Goal: Contribute content

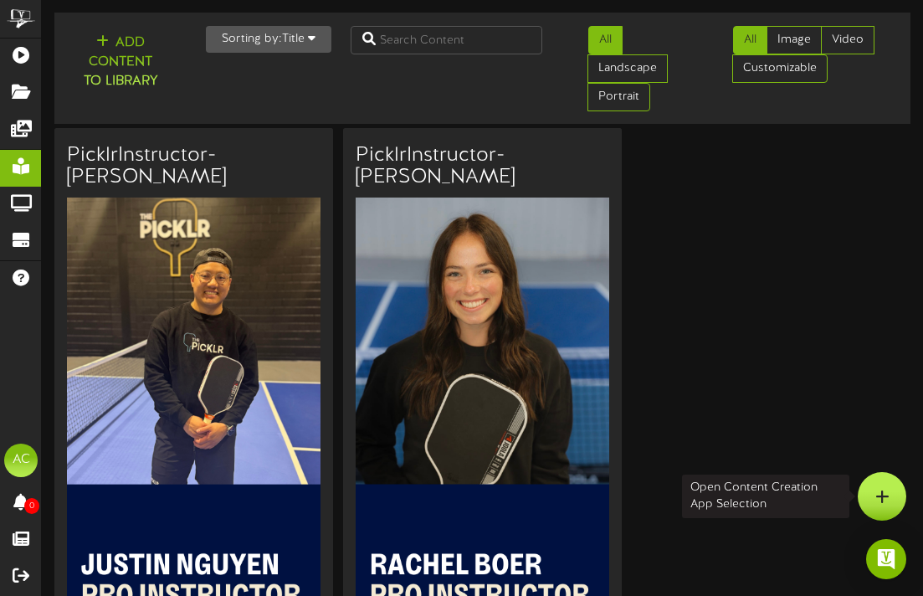
click at [879, 494] on icon at bounding box center [882, 496] width 14 height 15
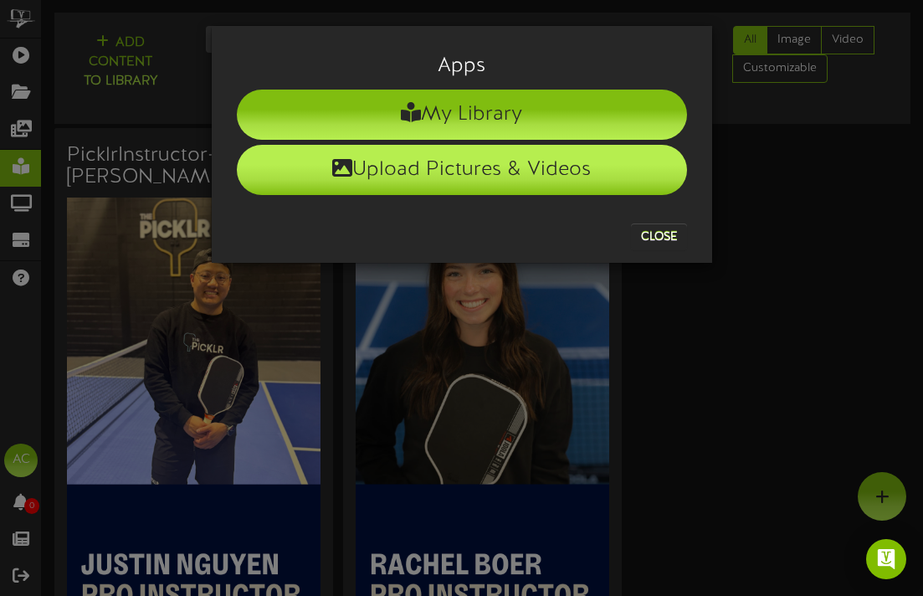
click at [448, 179] on li "Upload Pictures & Videos" at bounding box center [462, 170] width 450 height 50
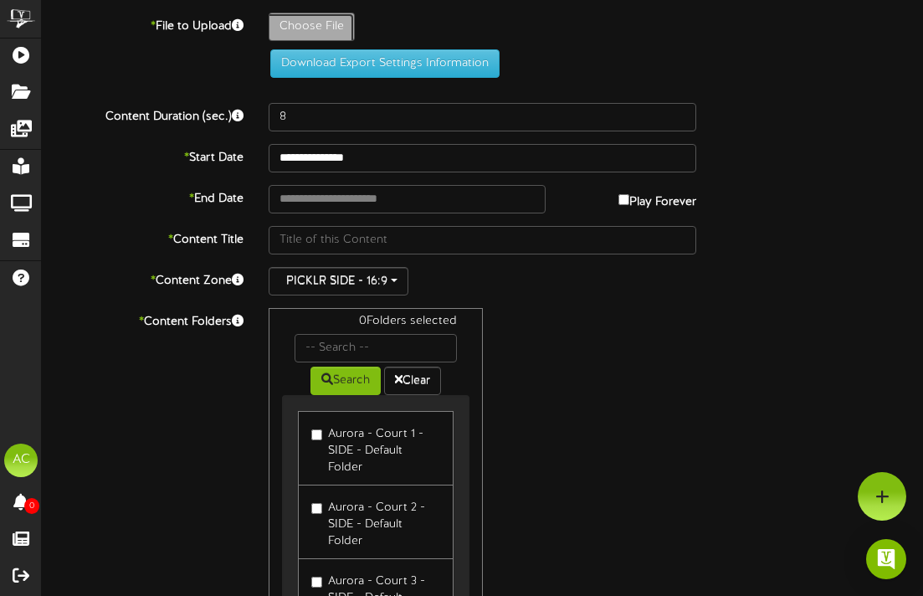
type input "**********"
type input "PicklrInstructor-JP"
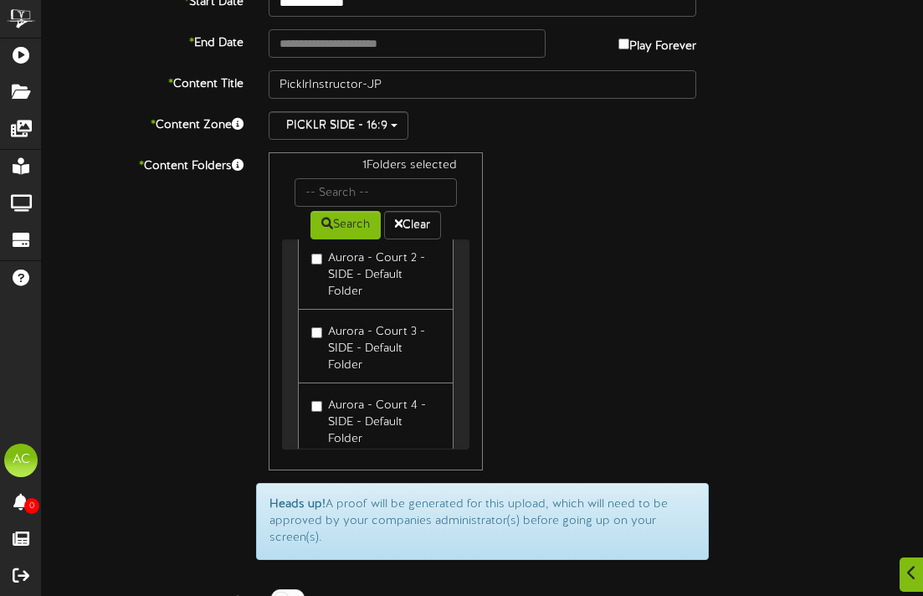
scroll to position [104, 0]
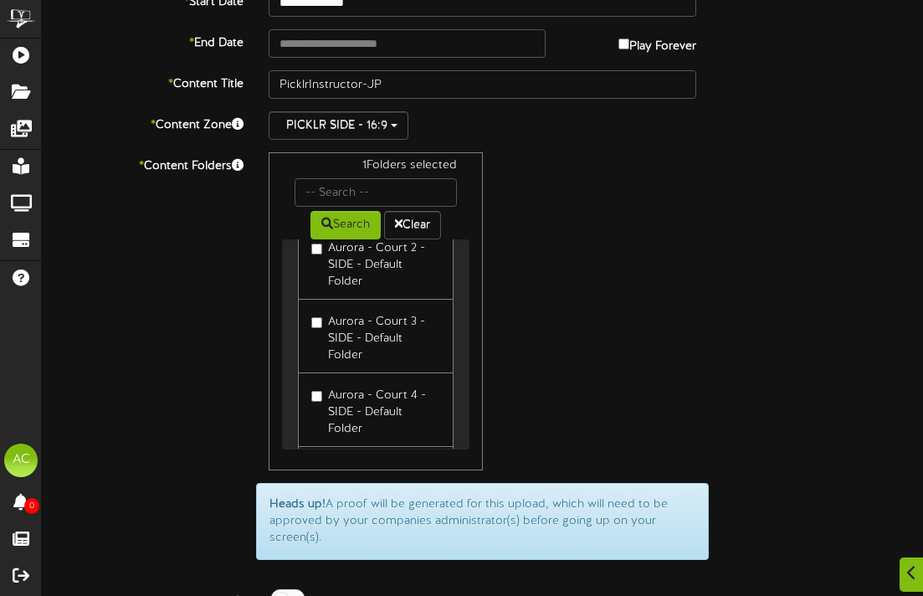
click at [313, 256] on label "Aurora - Court 2 - SIDE - Default Folder" at bounding box center [375, 262] width 129 height 56
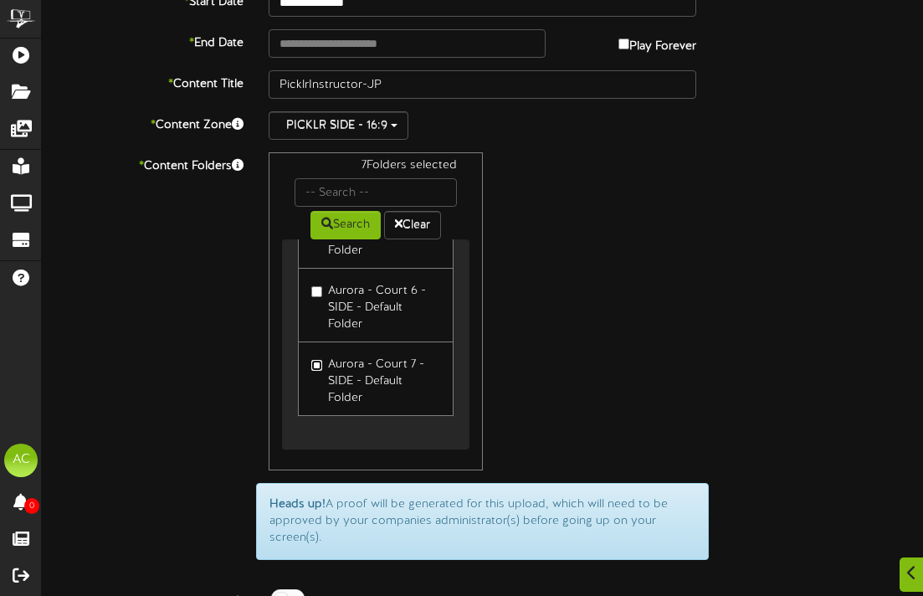
scroll to position [504, 0]
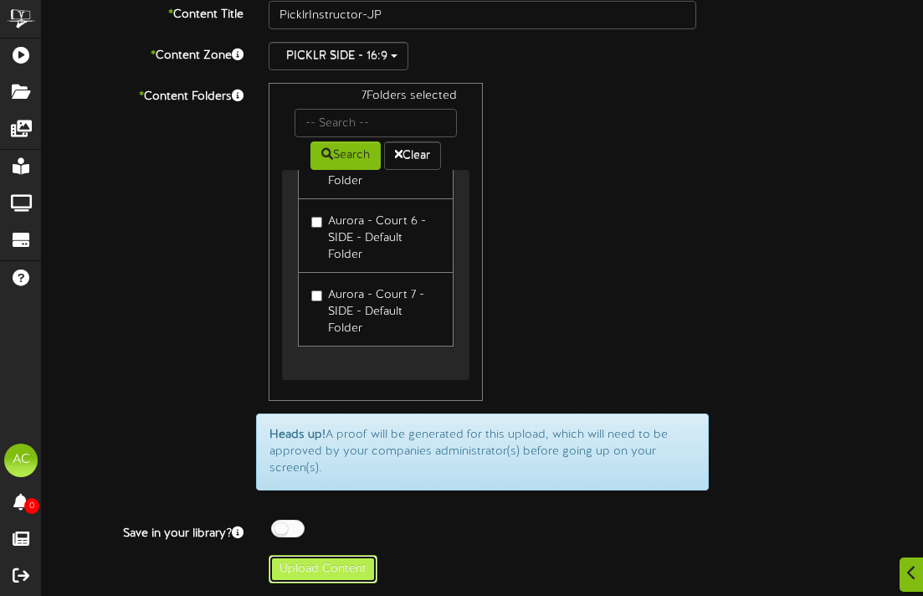
click at [331, 561] on button "Upload Content" at bounding box center [323, 569] width 109 height 28
type input "**********"
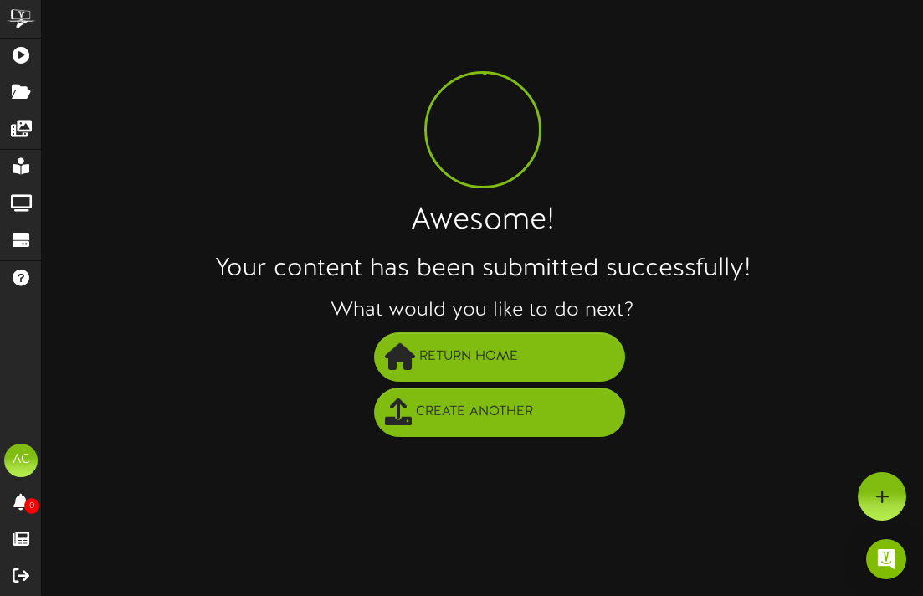
scroll to position [0, 0]
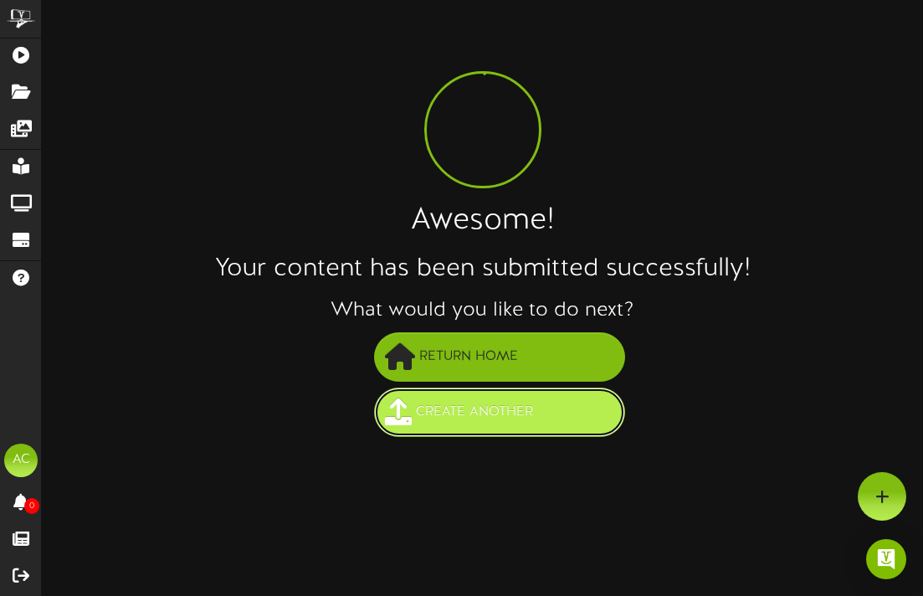
click at [476, 416] on span "Create Another" at bounding box center [475, 412] width 126 height 28
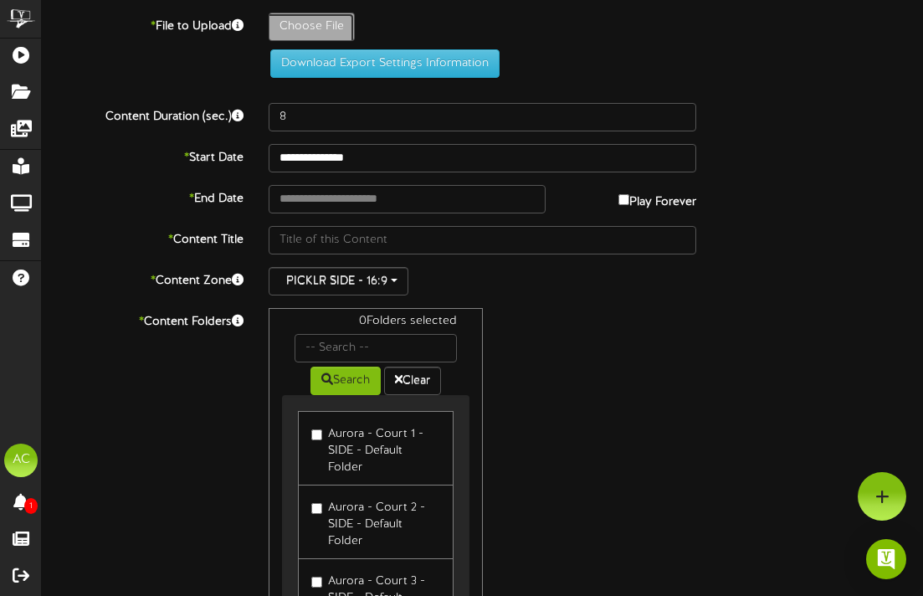
type input "**********"
type input "PicklrInstructor-TONY"
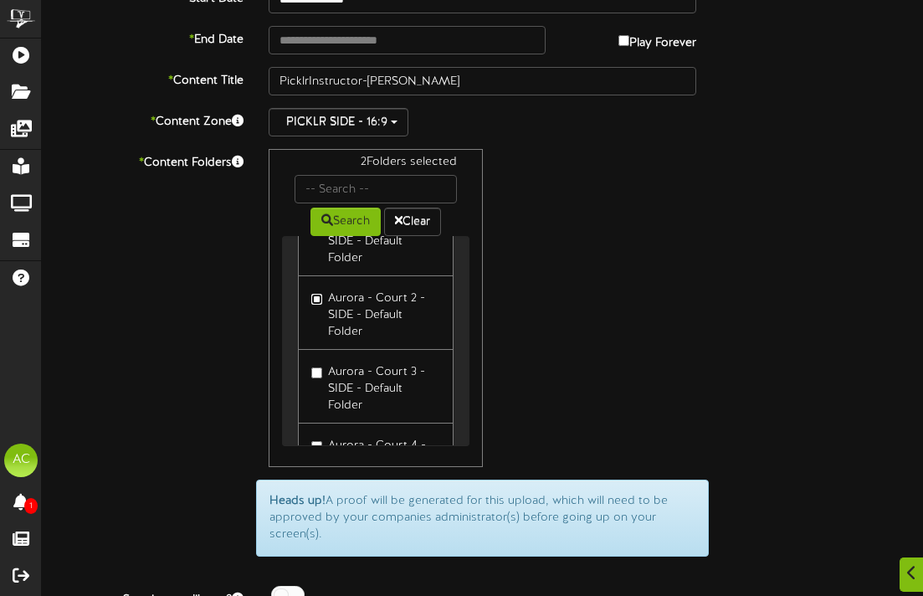
scroll to position [65, 0]
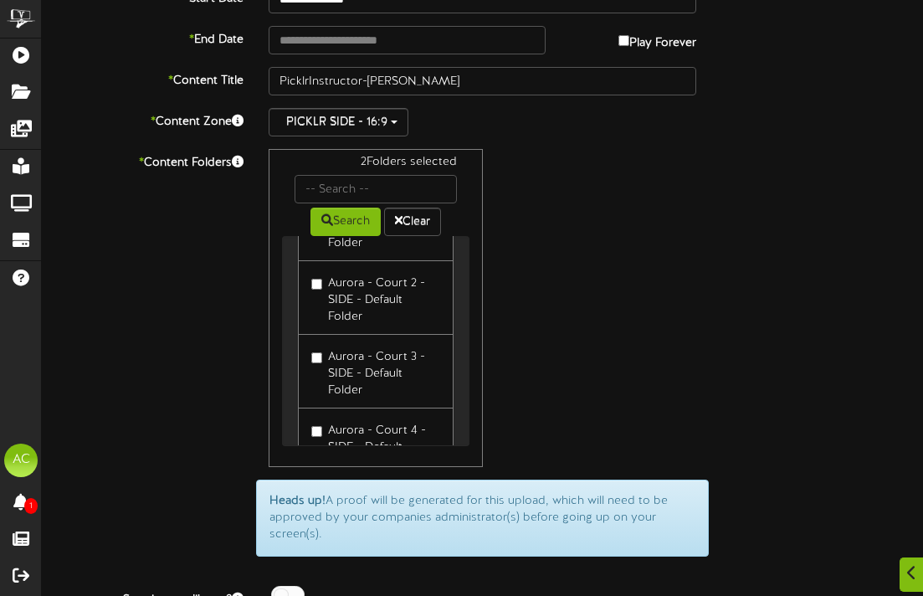
click at [321, 371] on label "Aurora - Court 3 - SIDE - Default Folder" at bounding box center [375, 371] width 129 height 56
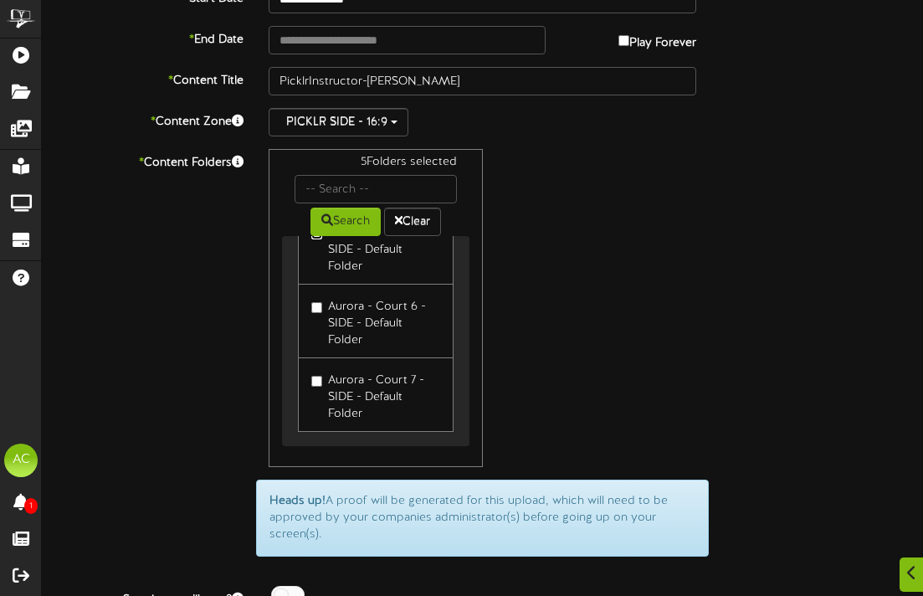
scroll to position [339, 0]
click at [315, 311] on label "Aurora - Court 6 - SIDE - Default Folder" at bounding box center [375, 318] width 129 height 56
click at [315, 387] on label "Aurora - Court 7 - SIDE - Default Folder" at bounding box center [375, 392] width 129 height 56
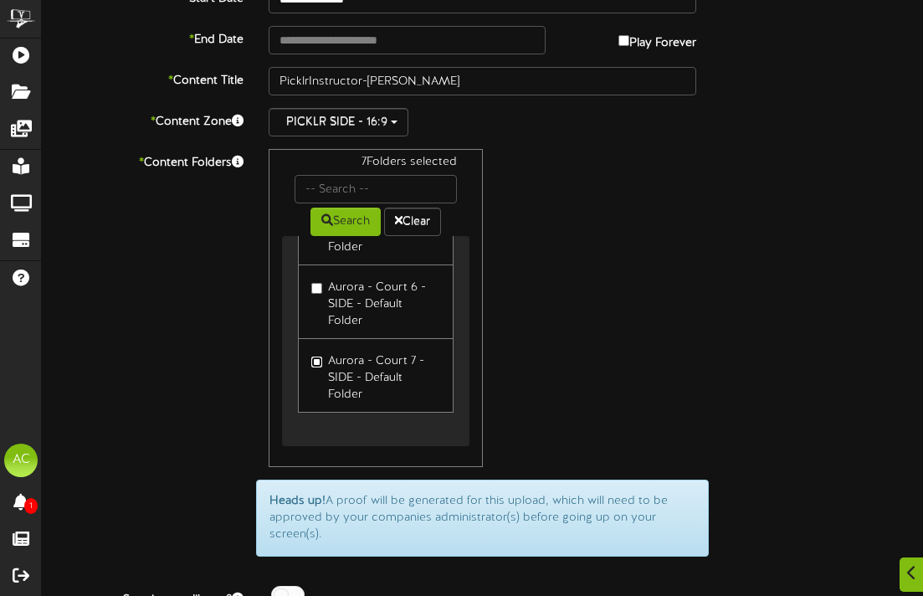
scroll to position [504, 0]
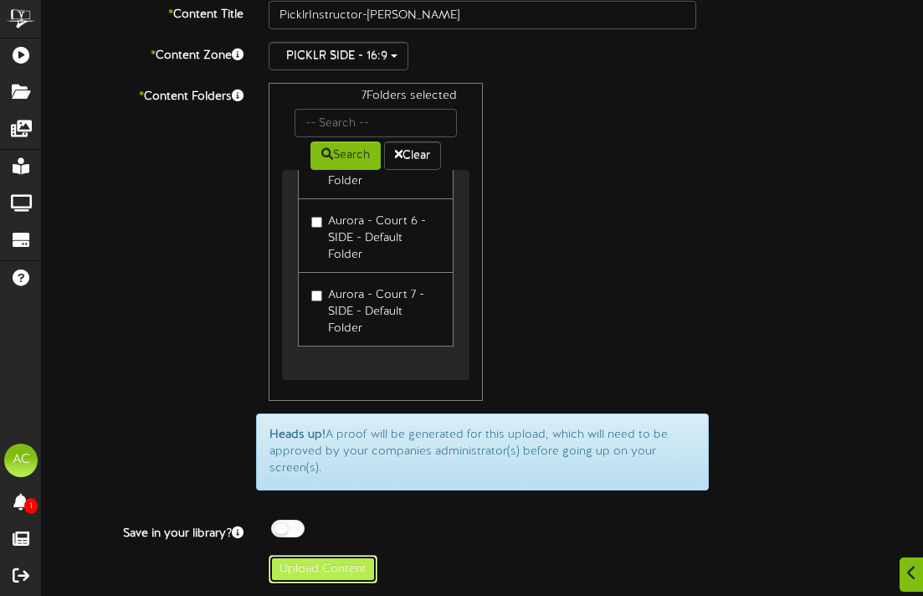
click at [315, 563] on button "Upload Content" at bounding box center [323, 569] width 109 height 28
type input "**********"
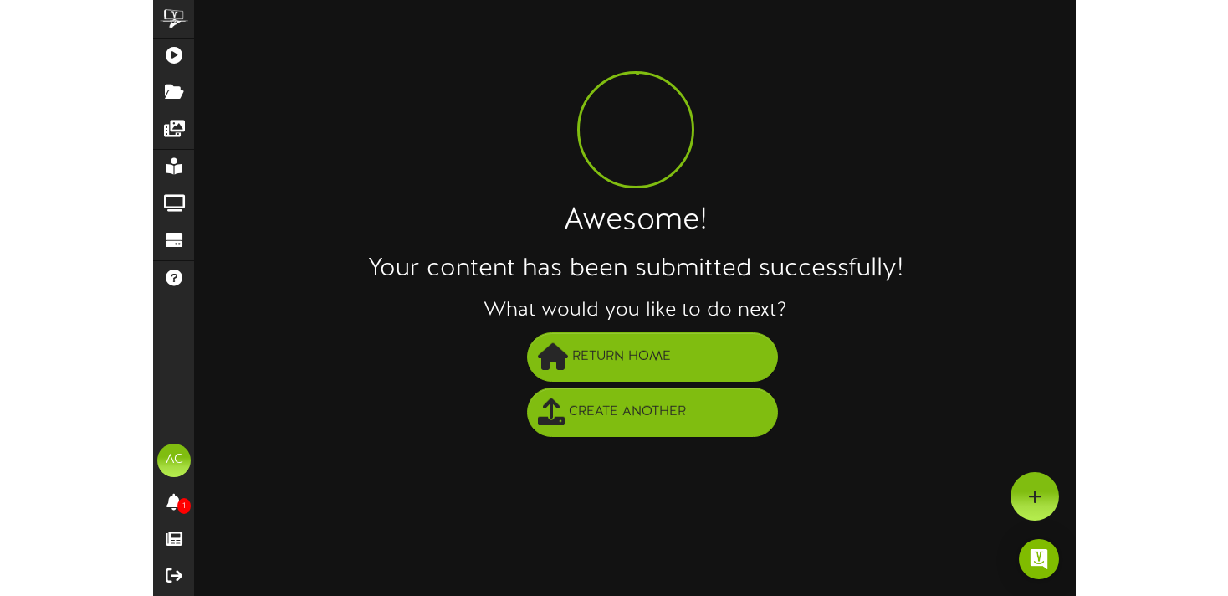
scroll to position [0, 0]
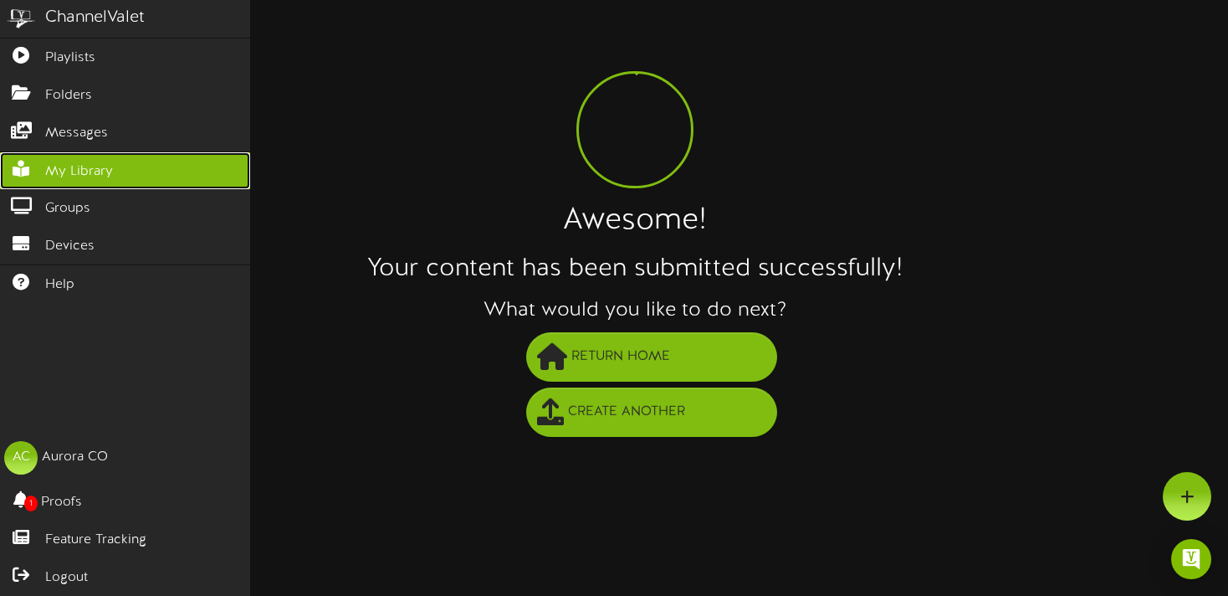
click at [88, 175] on span "My Library" at bounding box center [79, 171] width 68 height 19
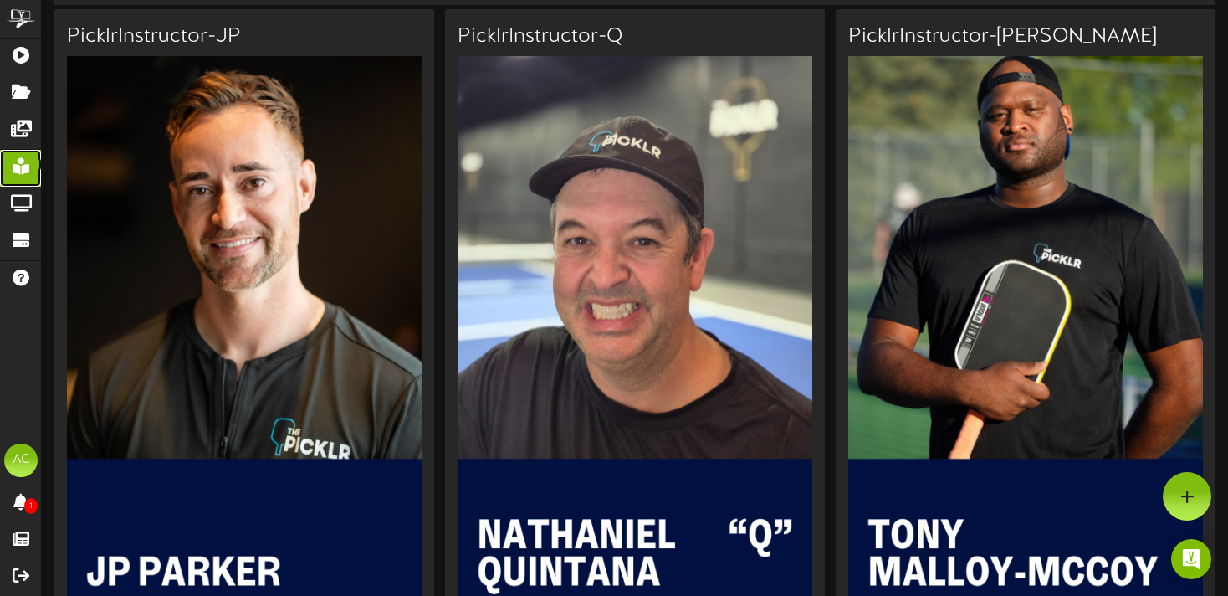
scroll to position [83, 0]
